Goal: Transaction & Acquisition: Purchase product/service

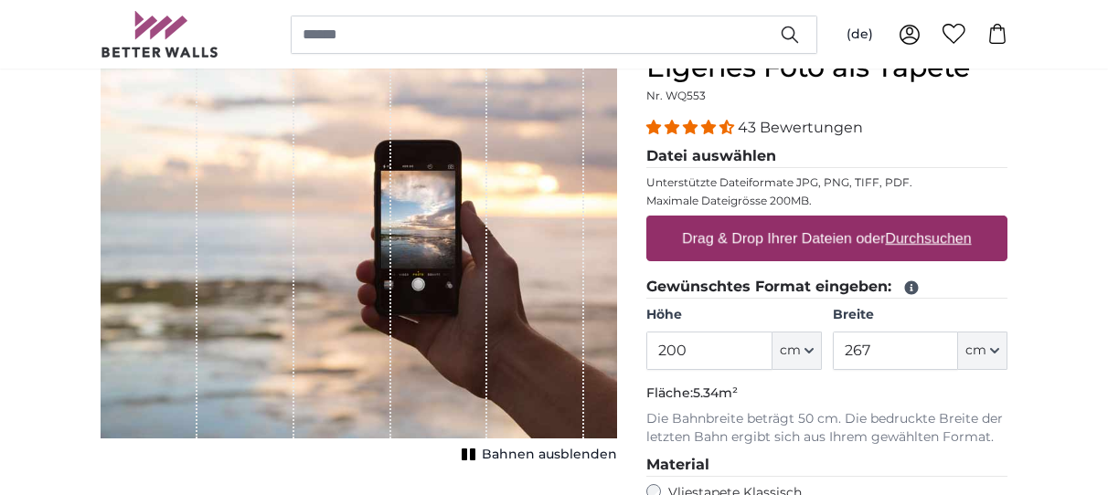
scroll to position [186, 0]
type input "2"
type input "160"
click at [916, 355] on input "267" at bounding box center [895, 351] width 125 height 38
type input "2"
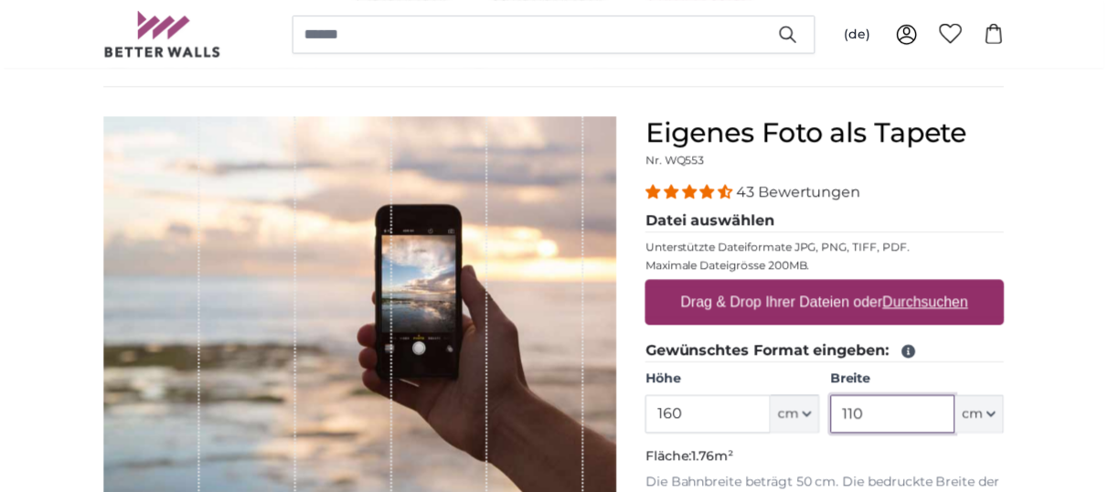
scroll to position [93, 0]
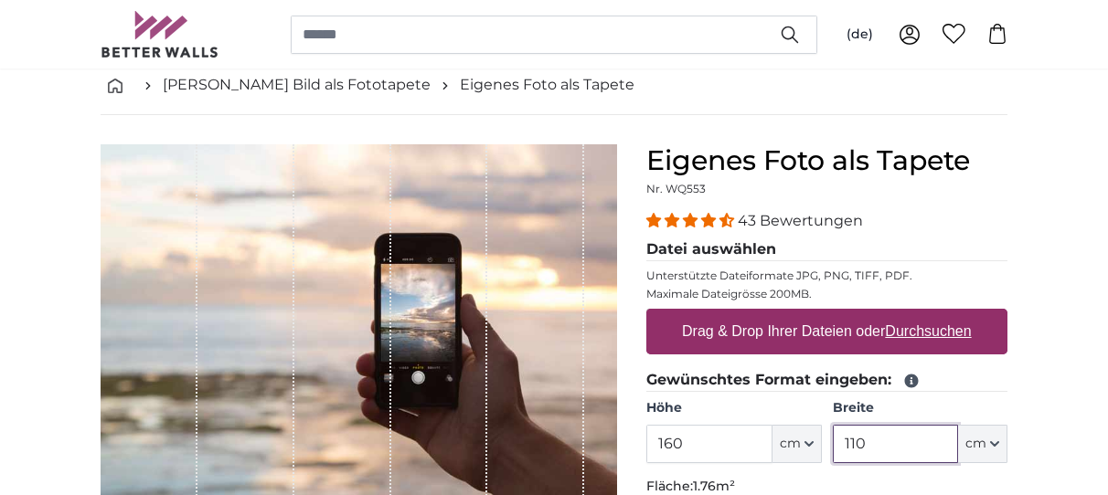
type input "110"
click at [919, 328] on u "Durchsuchen" at bounding box center [929, 332] width 86 height 16
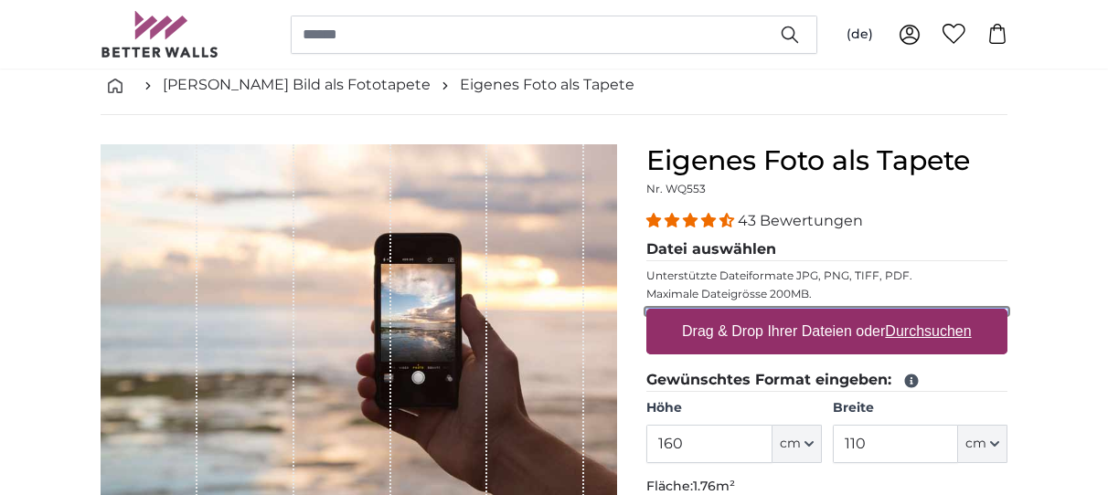
click at [919, 314] on input "Drag & Drop Ihrer Dateien oder Durchsuchen" at bounding box center [826, 311] width 361 height 5
type input "**********"
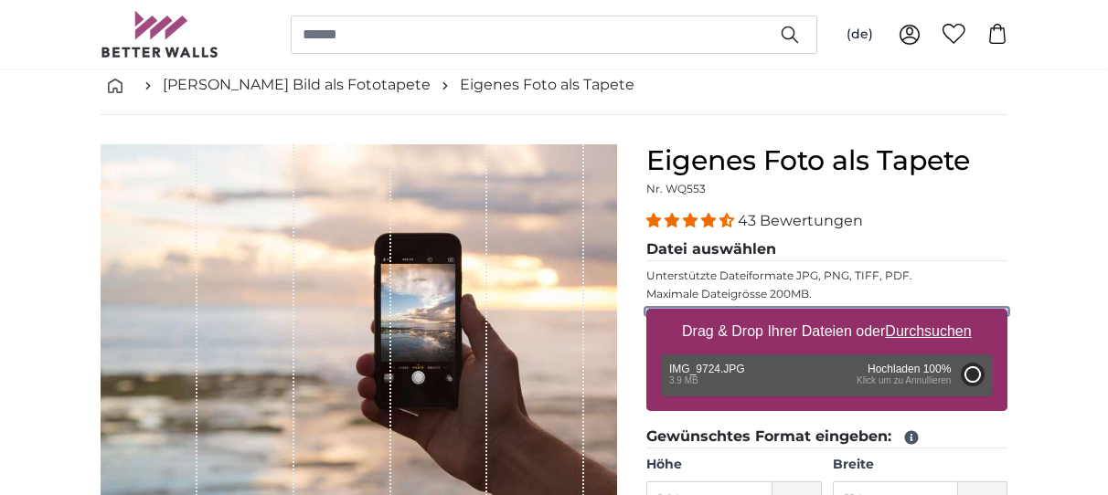
type input "200"
type input "266"
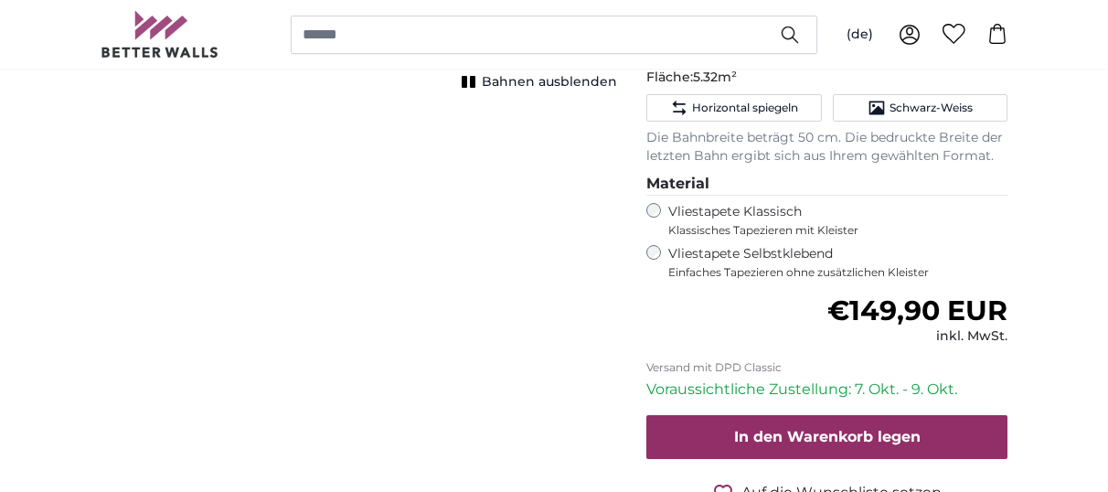
scroll to position [167, 0]
